Goal: Task Accomplishment & Management: Manage account settings

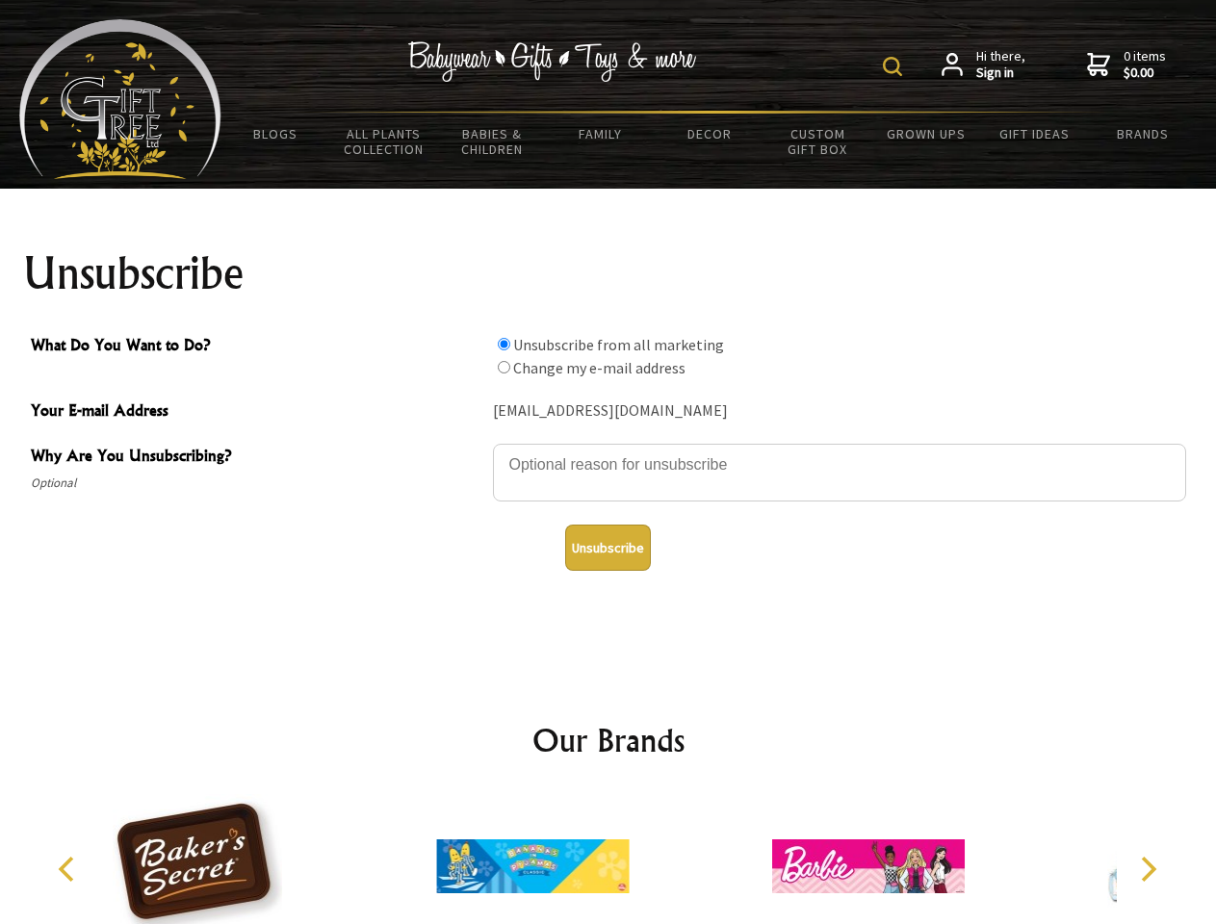
click at [895, 66] on img at bounding box center [892, 66] width 19 height 19
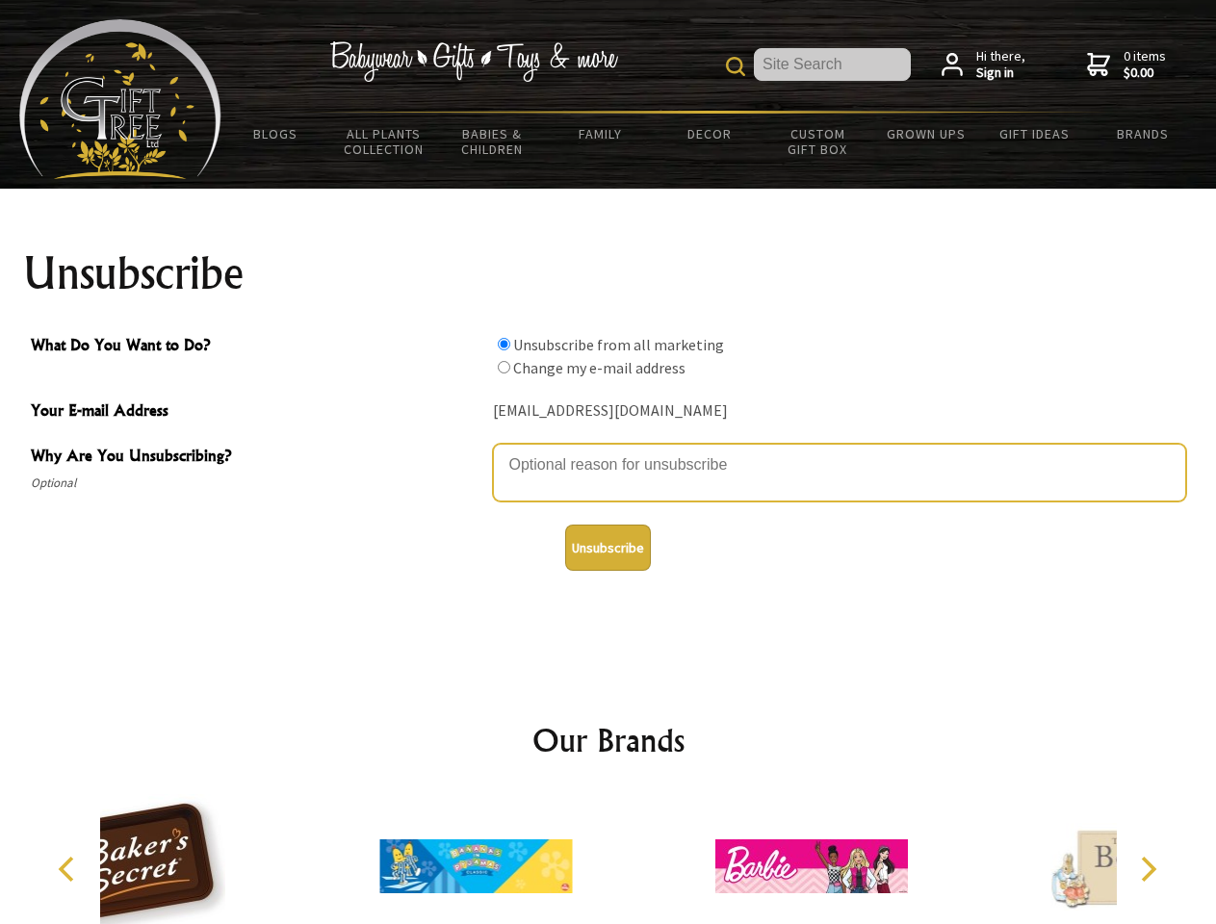
click at [609, 451] on textarea "Why Are You Unsubscribing?" at bounding box center [839, 473] width 693 height 58
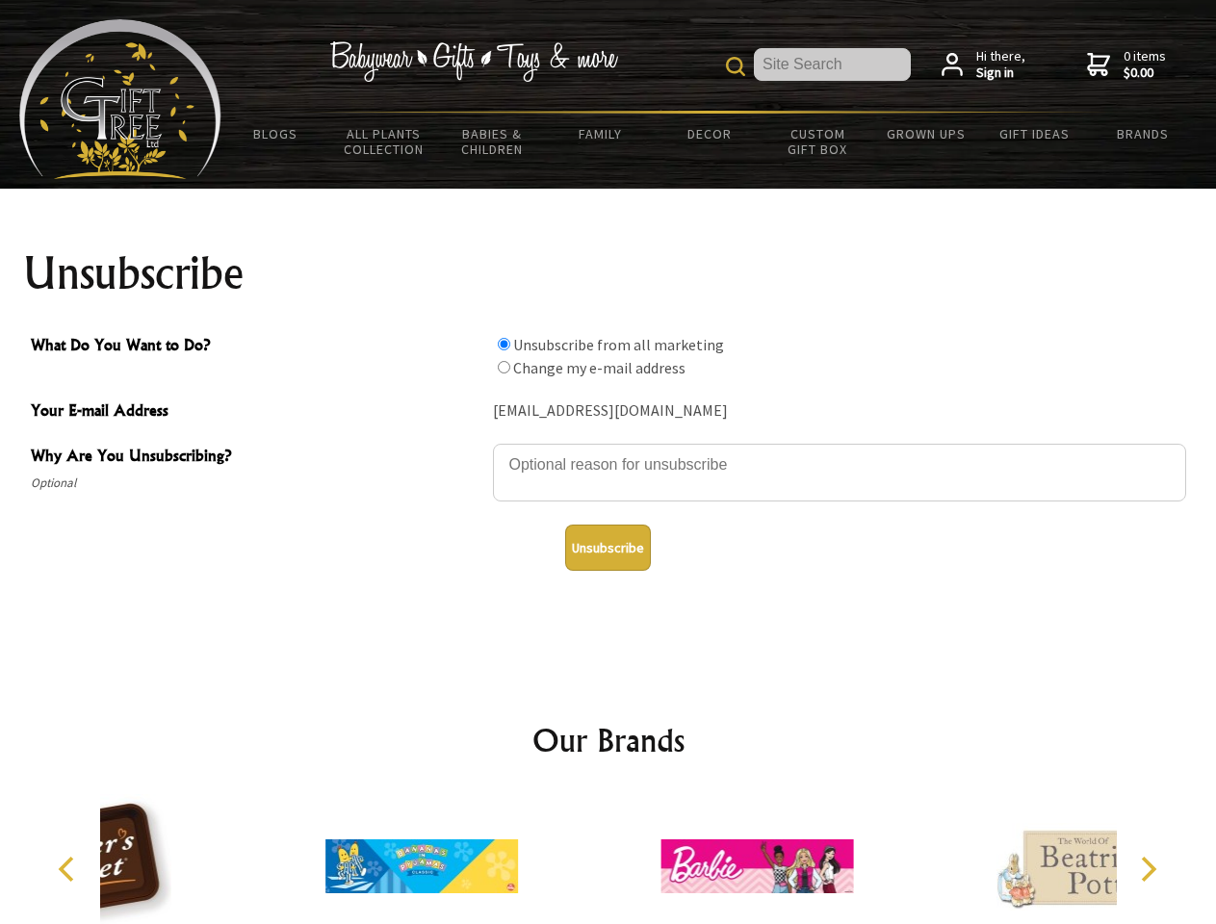
click at [504, 344] on input "What Do You Want to Do?" at bounding box center [504, 344] width 13 height 13
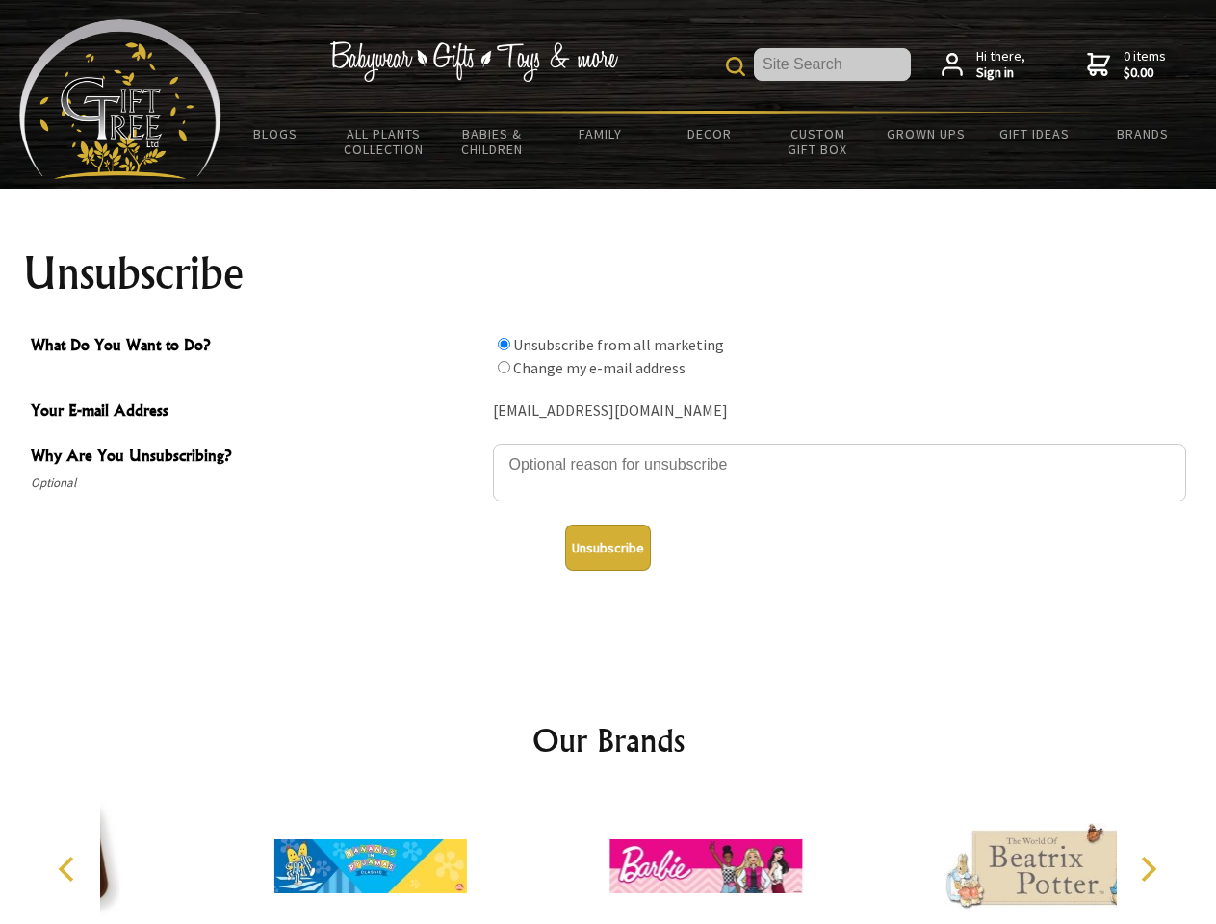
click at [504, 367] on input "What Do You Want to Do?" at bounding box center [504, 367] width 13 height 13
radio input "true"
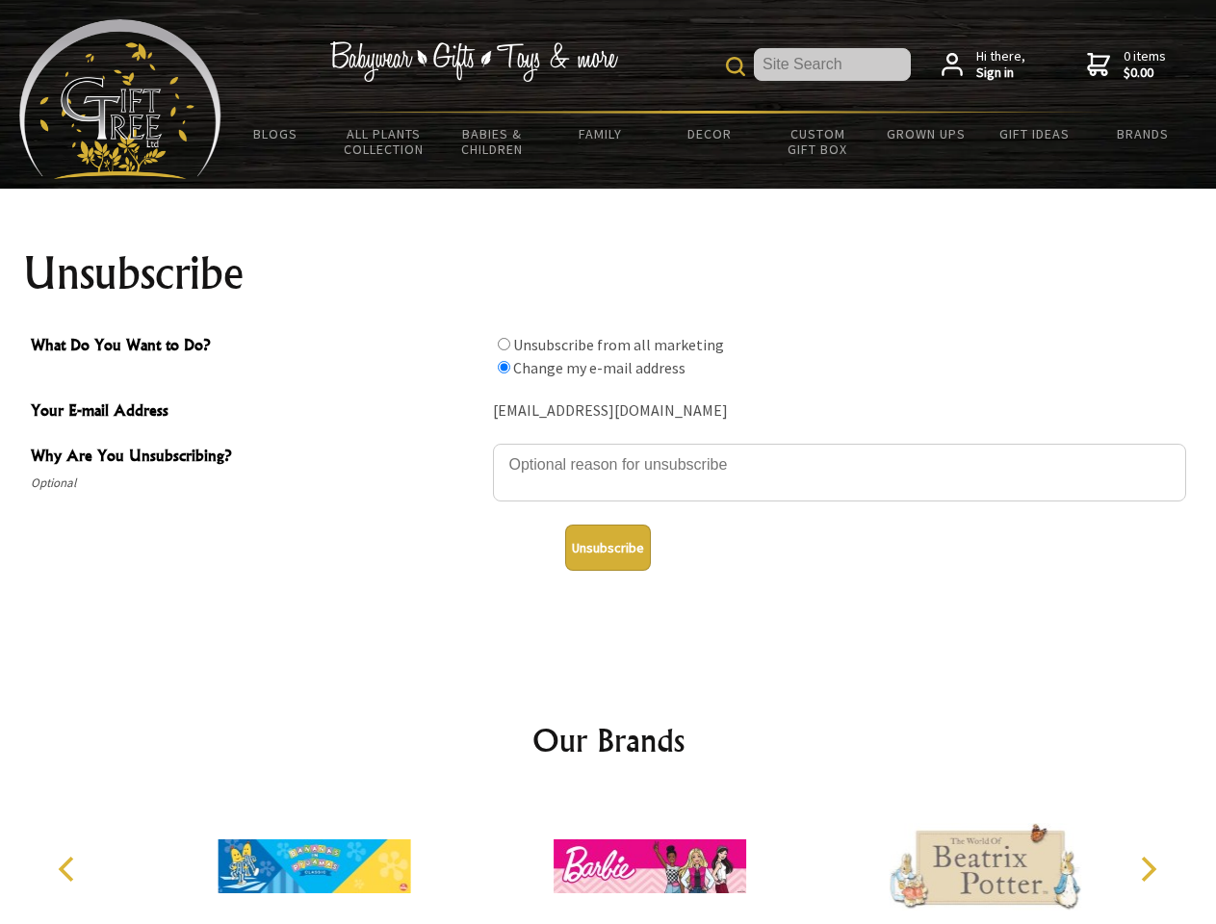
click at [608, 548] on button "Unsubscribe" at bounding box center [608, 548] width 86 height 46
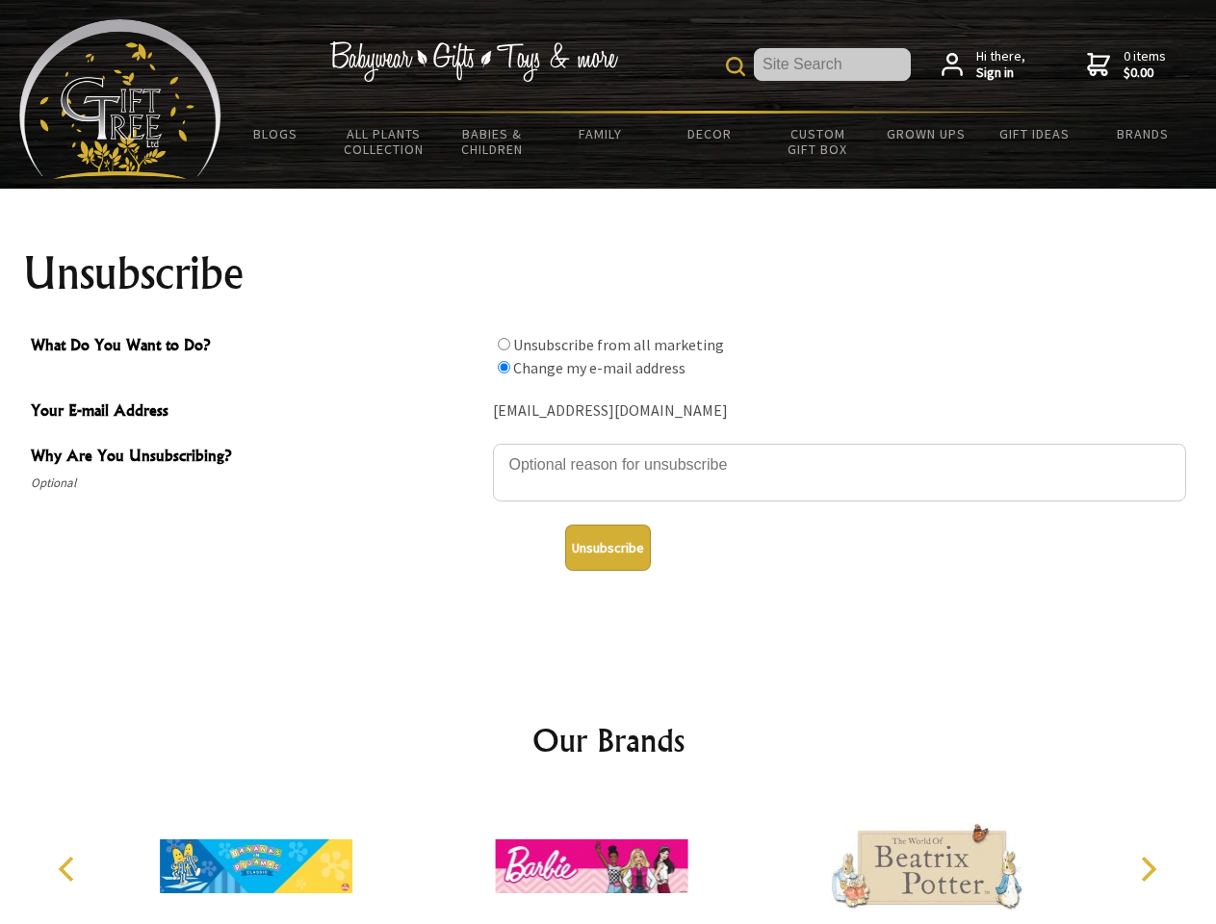
click at [69, 869] on icon "Previous" at bounding box center [68, 869] width 25 height 25
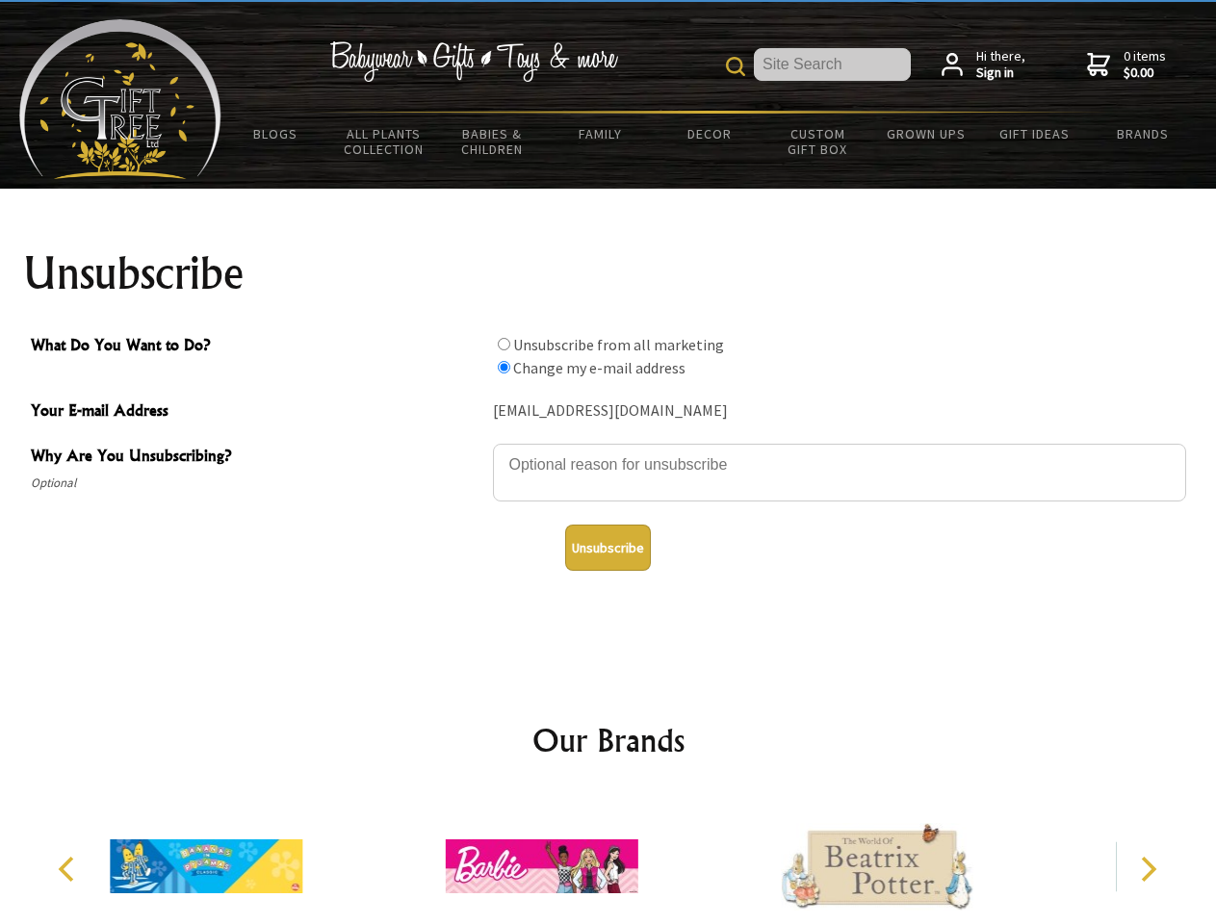
click at [1148, 869] on icon "Next" at bounding box center [1146, 869] width 25 height 25
